Goal: Use online tool/utility: Utilize a website feature to perform a specific function

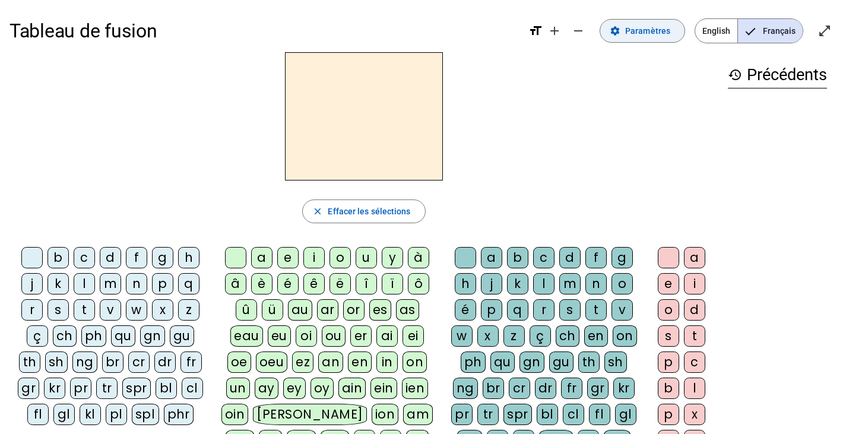
click at [639, 32] on span "Paramètres" at bounding box center [647, 31] width 45 height 14
click at [307, 263] on div "i" at bounding box center [313, 257] width 21 height 21
click at [542, 286] on div "l" at bounding box center [543, 283] width 21 height 21
click at [668, 283] on div "e" at bounding box center [668, 283] width 21 height 21
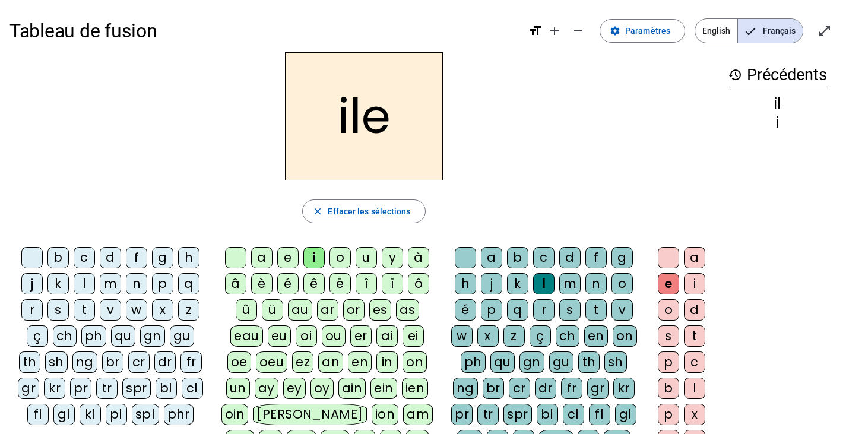
click at [669, 259] on div at bounding box center [668, 257] width 21 height 21
click at [110, 280] on div "m" at bounding box center [110, 283] width 21 height 21
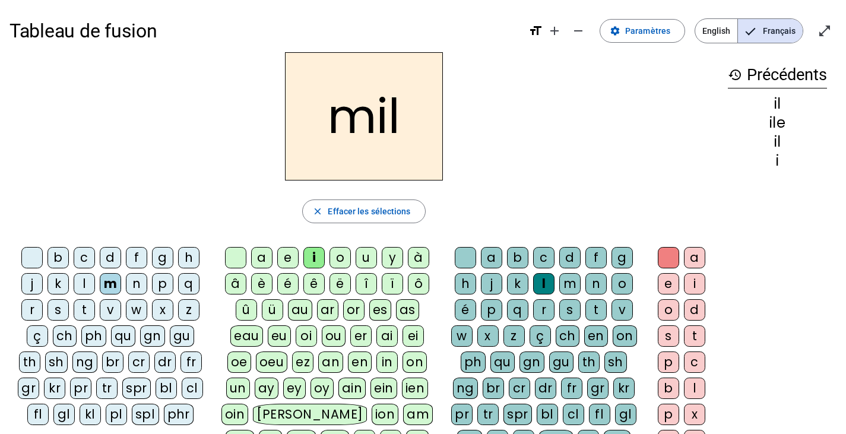
click at [265, 255] on div "a" at bounding box center [261, 257] width 21 height 21
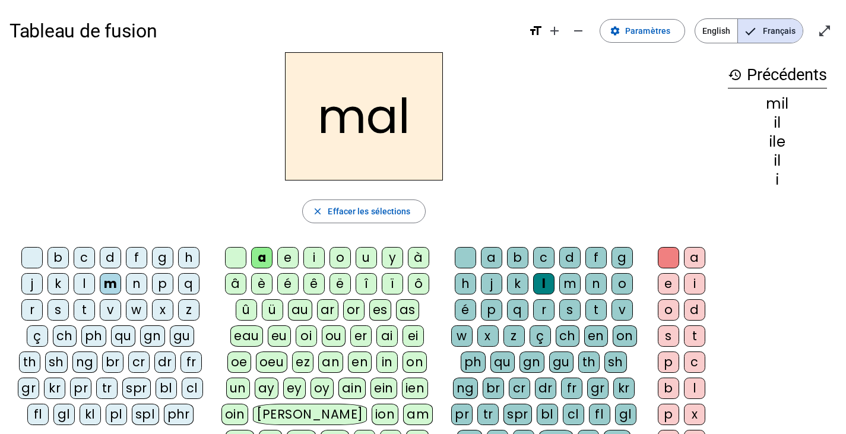
click at [462, 253] on div at bounding box center [465, 257] width 21 height 21
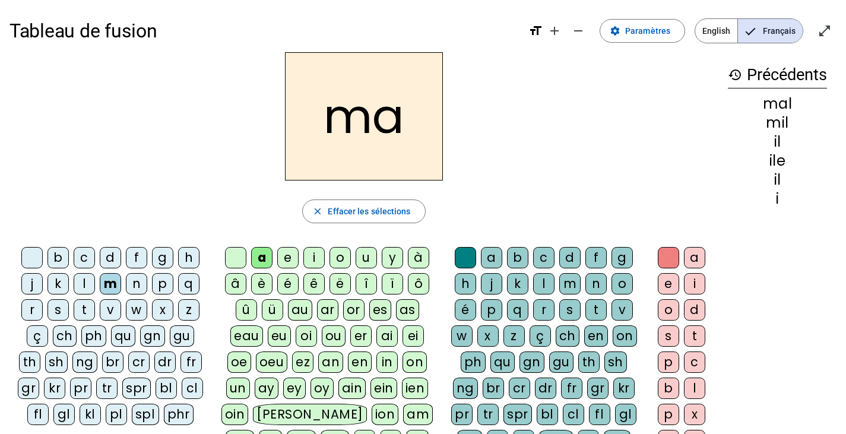
click at [85, 282] on div "l" at bounding box center [84, 283] width 21 height 21
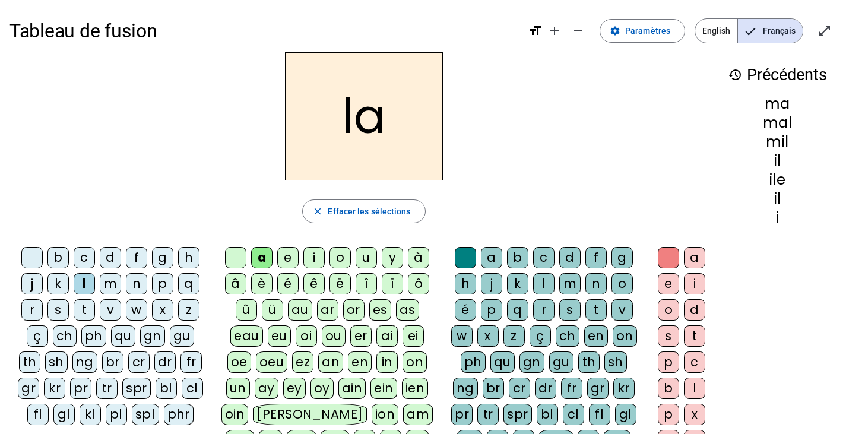
click at [365, 259] on div "u" at bounding box center [366, 257] width 21 height 21
click at [112, 259] on div "d" at bounding box center [110, 257] width 21 height 21
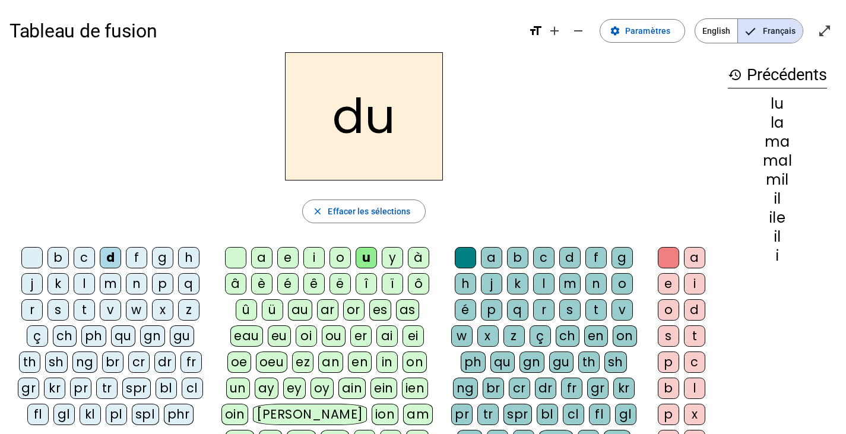
click at [84, 312] on div "t" at bounding box center [84, 309] width 21 height 21
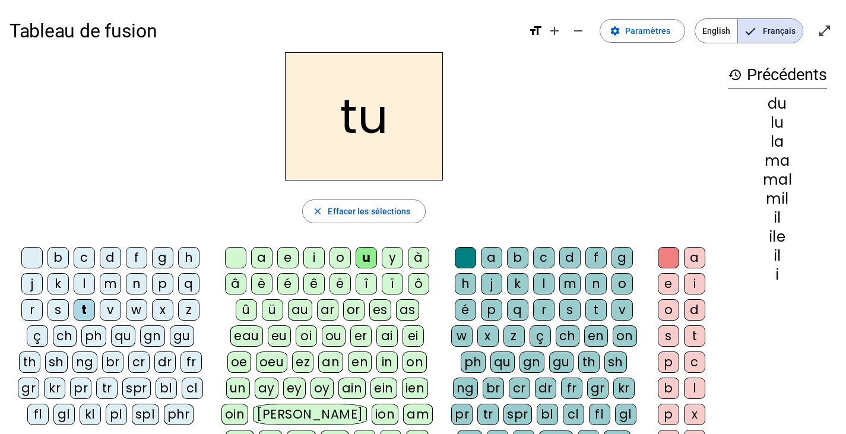
click at [283, 254] on div "e" at bounding box center [287, 257] width 21 height 21
click at [111, 258] on div "d" at bounding box center [110, 257] width 21 height 21
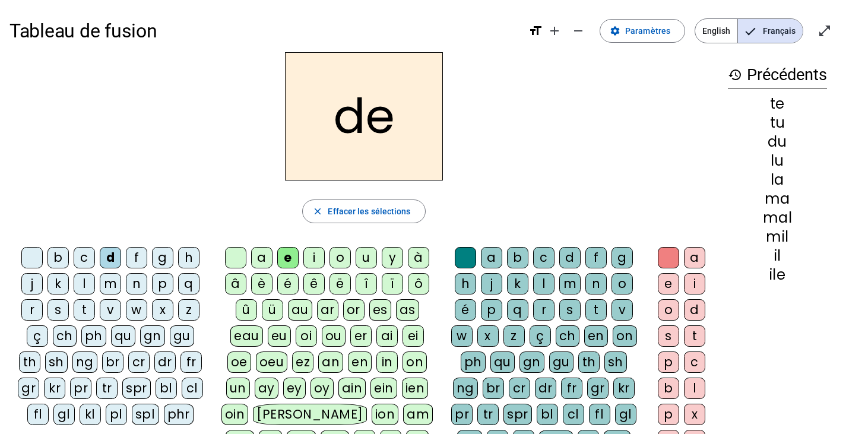
click at [34, 283] on div "j" at bounding box center [31, 283] width 21 height 21
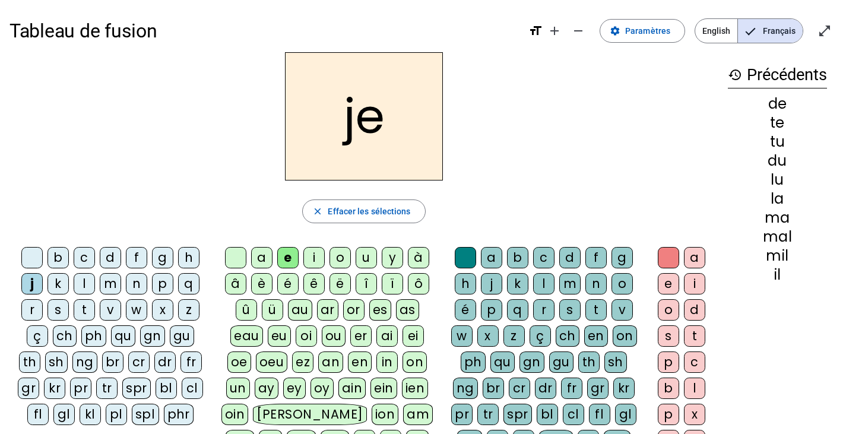
click at [382, 209] on span "Effacer les sélections" at bounding box center [369, 211] width 82 height 14
